Goal: Find specific page/section: Find specific page/section

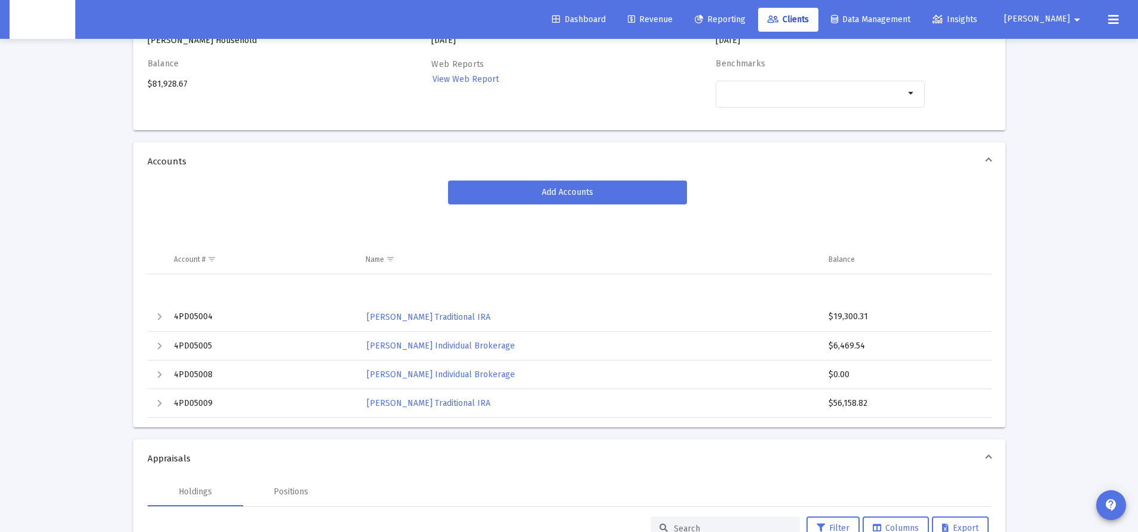
scroll to position [173, 0]
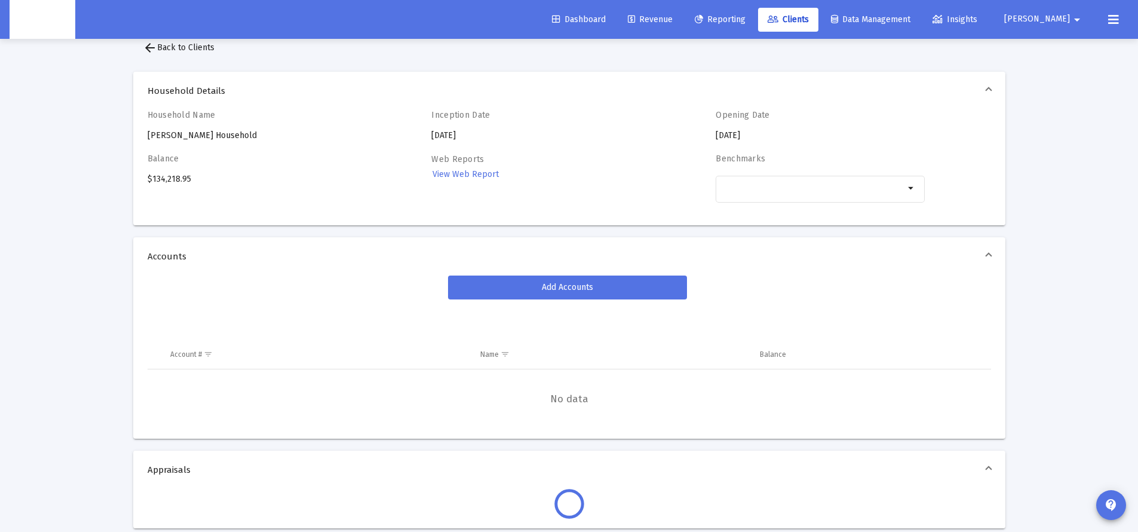
scroll to position [173, 0]
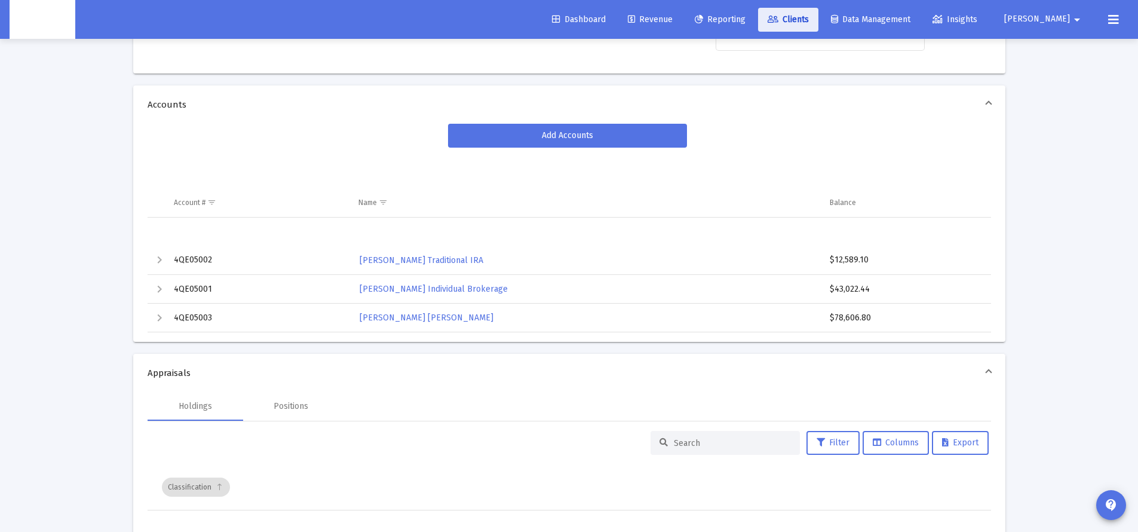
click at [809, 24] on span "Clients" at bounding box center [788, 19] width 41 height 10
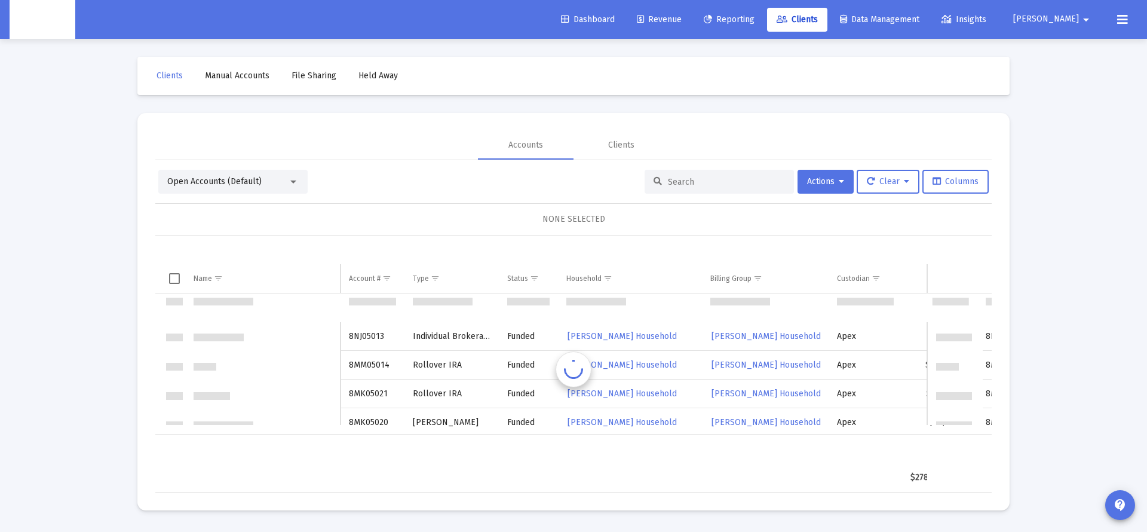
scroll to position [1721, 0]
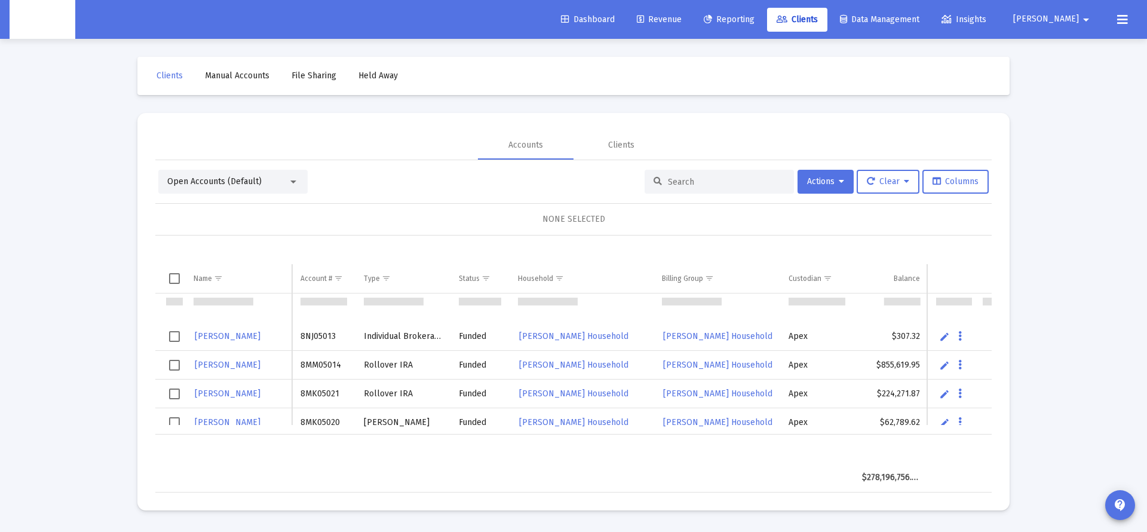
click at [679, 183] on input at bounding box center [726, 182] width 117 height 10
paste input "640000931"
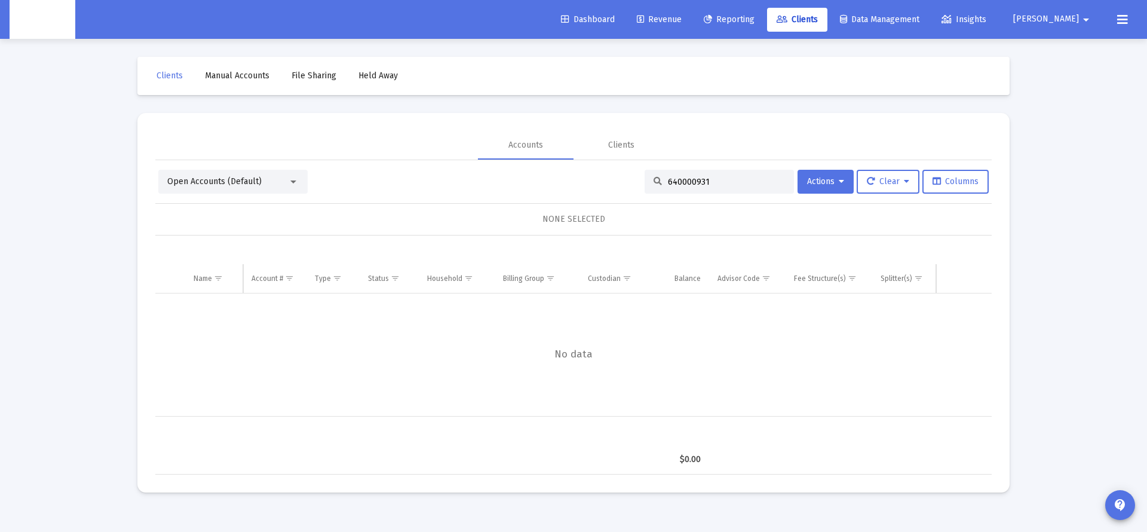
type input "640000931"
click at [292, 182] on div at bounding box center [293, 181] width 6 height 3
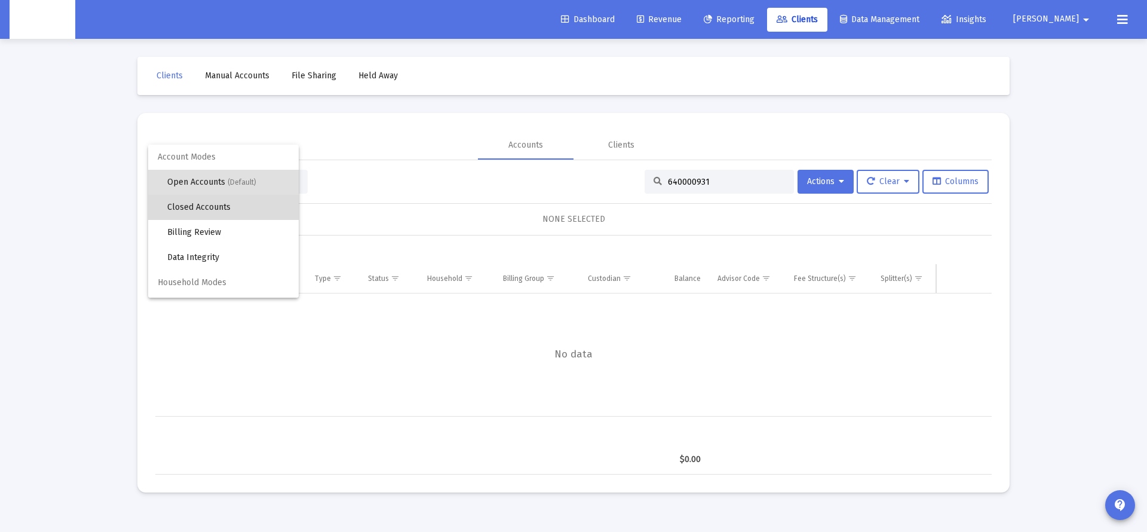
click at [242, 206] on span "Closed Accounts" at bounding box center [228, 207] width 122 height 25
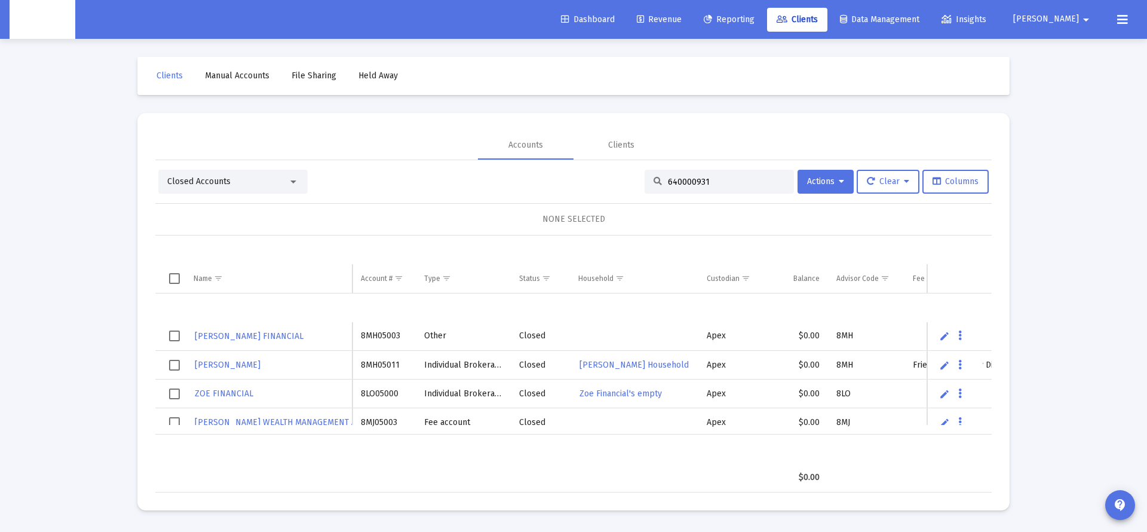
click at [738, 178] on input "640000931" at bounding box center [726, 182] width 117 height 10
click at [733, 176] on div "640000931" at bounding box center [719, 182] width 149 height 24
click at [683, 174] on div "640000931" at bounding box center [719, 182] width 149 height 24
click at [691, 179] on input "640000931" at bounding box center [726, 182] width 117 height 10
paste input "640000931"
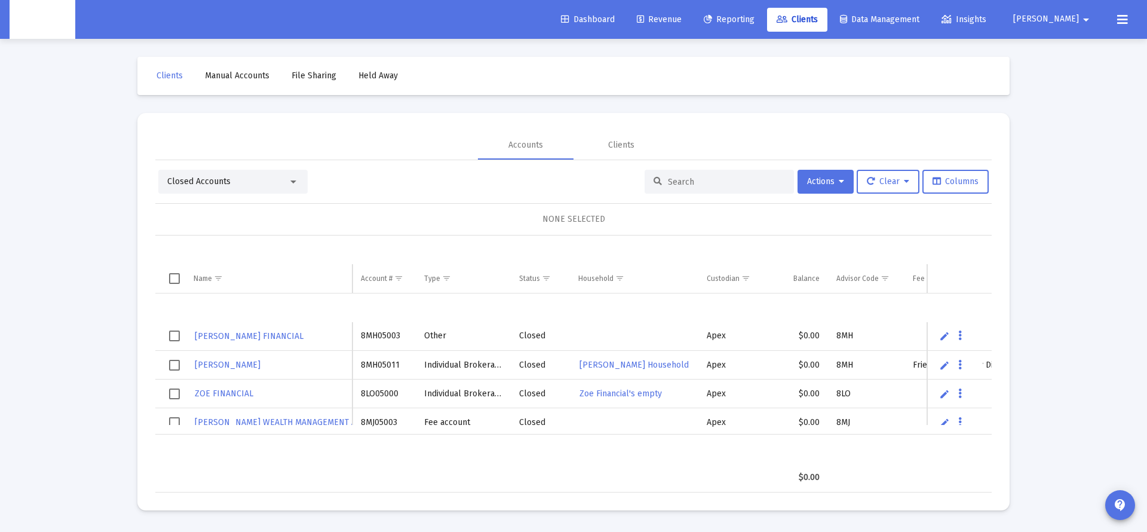
type input "640000931"
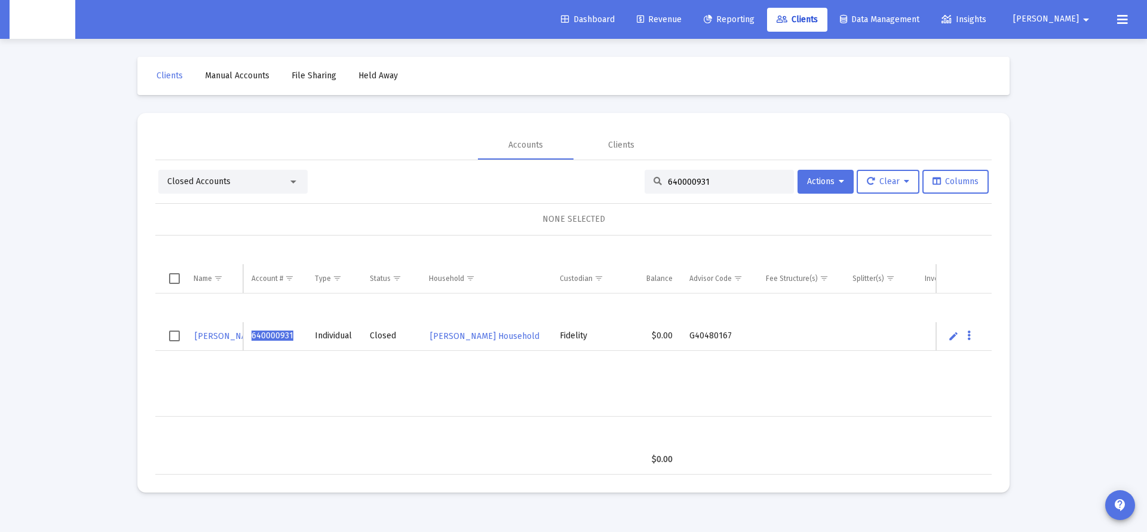
click at [393, 339] on div "Closed" at bounding box center [391, 336] width 42 height 12
click at [662, 337] on td "$0.00" at bounding box center [653, 336] width 57 height 29
click at [671, 336] on td "$0.00" at bounding box center [653, 336] width 57 height 29
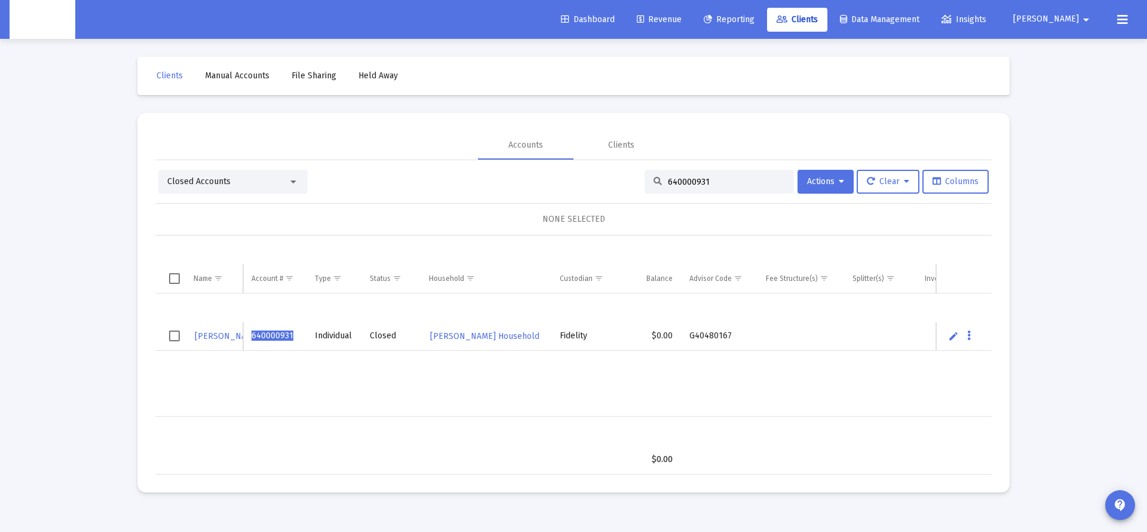
drag, startPoint x: 550, startPoint y: 417, endPoint x: 559, endPoint y: 416, distance: 9.0
click at [547, 417] on table "$0.00" at bounding box center [611, 445] width 912 height 57
click at [215, 332] on span "KILLPACK" at bounding box center [228, 336] width 66 height 10
